Goal: Task Accomplishment & Management: Use online tool/utility

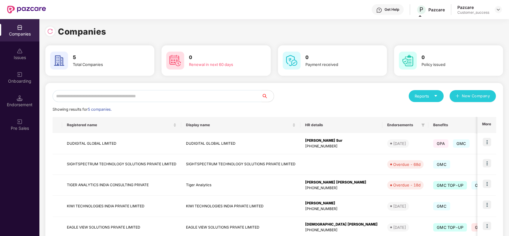
scroll to position [35, 0]
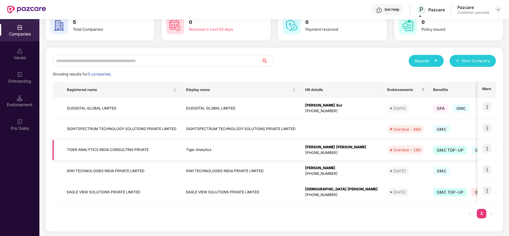
click at [485, 148] on img at bounding box center [487, 148] width 8 height 8
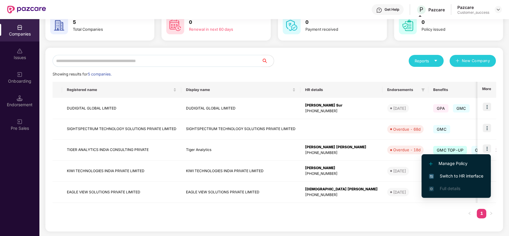
click at [466, 174] on span "Switch to HR interface" at bounding box center [456, 176] width 54 height 7
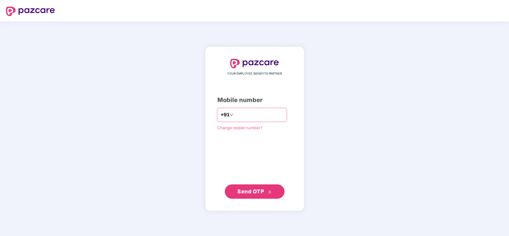
type input "**********"
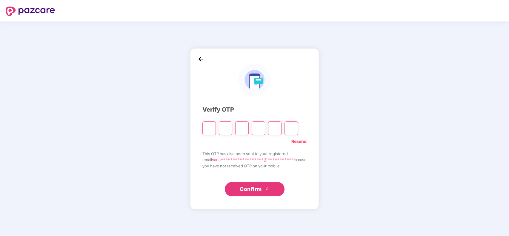
type input "*"
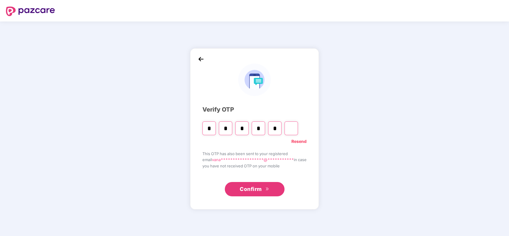
type input "*"
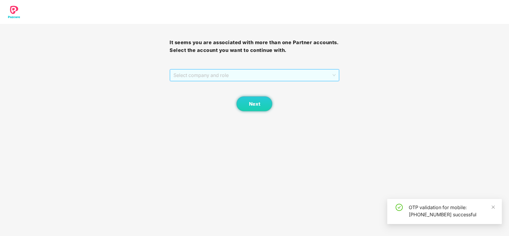
click at [284, 74] on span "Select company and role" at bounding box center [254, 75] width 162 height 11
click at [284, 80] on span "Select company and role" at bounding box center [254, 75] width 162 height 11
click at [262, 97] on button "Next" at bounding box center [254, 103] width 36 height 15
click at [262, 76] on span "Select company and role" at bounding box center [254, 75] width 162 height 11
click at [262, 85] on div "Pazcare - CUSTOMER_SUCCESS" at bounding box center [254, 87] width 162 height 7
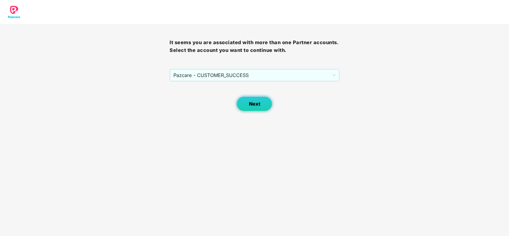
click at [255, 99] on button "Next" at bounding box center [254, 103] width 36 height 15
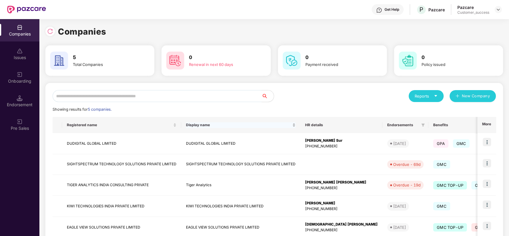
scroll to position [35, 0]
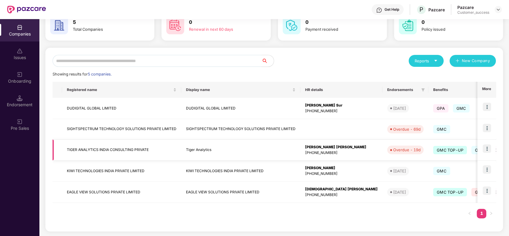
click at [486, 147] on img at bounding box center [487, 148] width 8 height 8
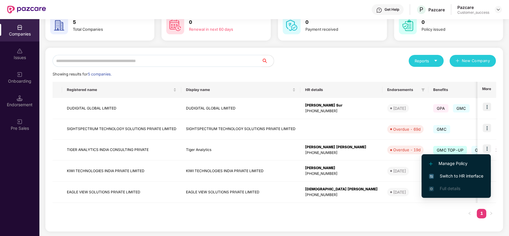
click at [468, 175] on span "Switch to HR interface" at bounding box center [456, 176] width 54 height 7
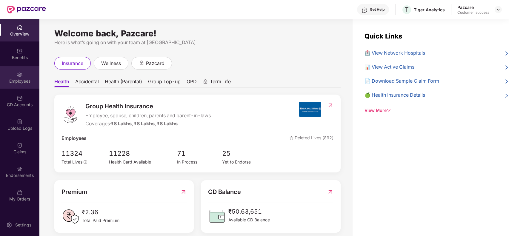
click at [24, 82] on div "Employees" at bounding box center [19, 81] width 39 height 6
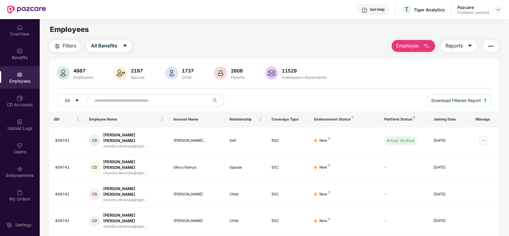
click at [102, 100] on input "text" at bounding box center [147, 100] width 107 height 9
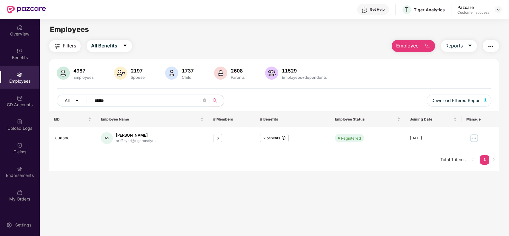
type input "******"
click at [281, 138] on div "2 benefits" at bounding box center [274, 138] width 29 height 9
click at [265, 139] on div "2 benefits" at bounding box center [274, 138] width 29 height 9
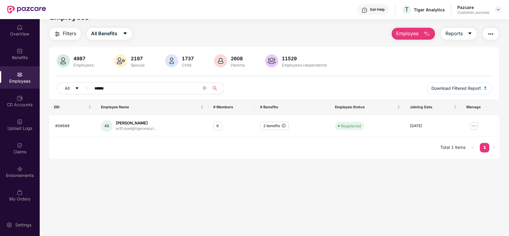
scroll to position [19, 0]
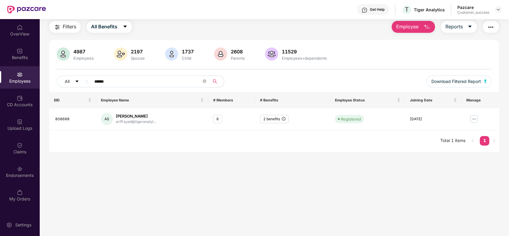
click at [306, 195] on main "Employees Filters All Benefits Employee Reports 4987 Employees 2197 Spouse 1737…" at bounding box center [273, 118] width 469 height 236
